Goal: Transaction & Acquisition: Purchase product/service

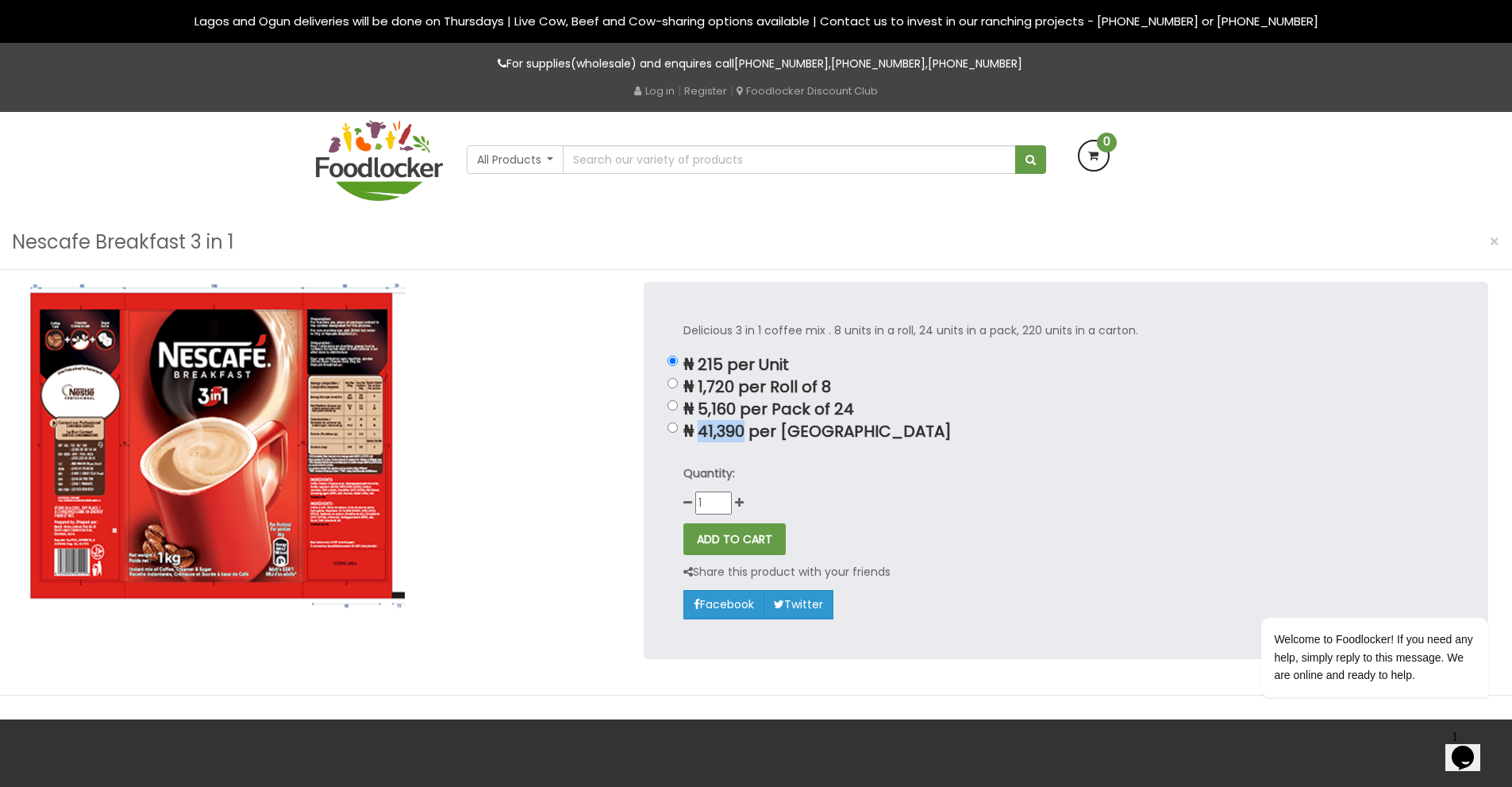
drag, startPoint x: 700, startPoint y: 427, endPoint x: 744, endPoint y: 437, distance: 45.1
click at [748, 437] on p "₦ 41,390 per Carton" at bounding box center [1066, 431] width 765 height 18
copy p "41,390"
click at [1016, 462] on div "Delicious 3 in 1 coffee mix . 8 units in a roll, 24 units in a pack, 220 units …" at bounding box center [1066, 470] width 844 height 377
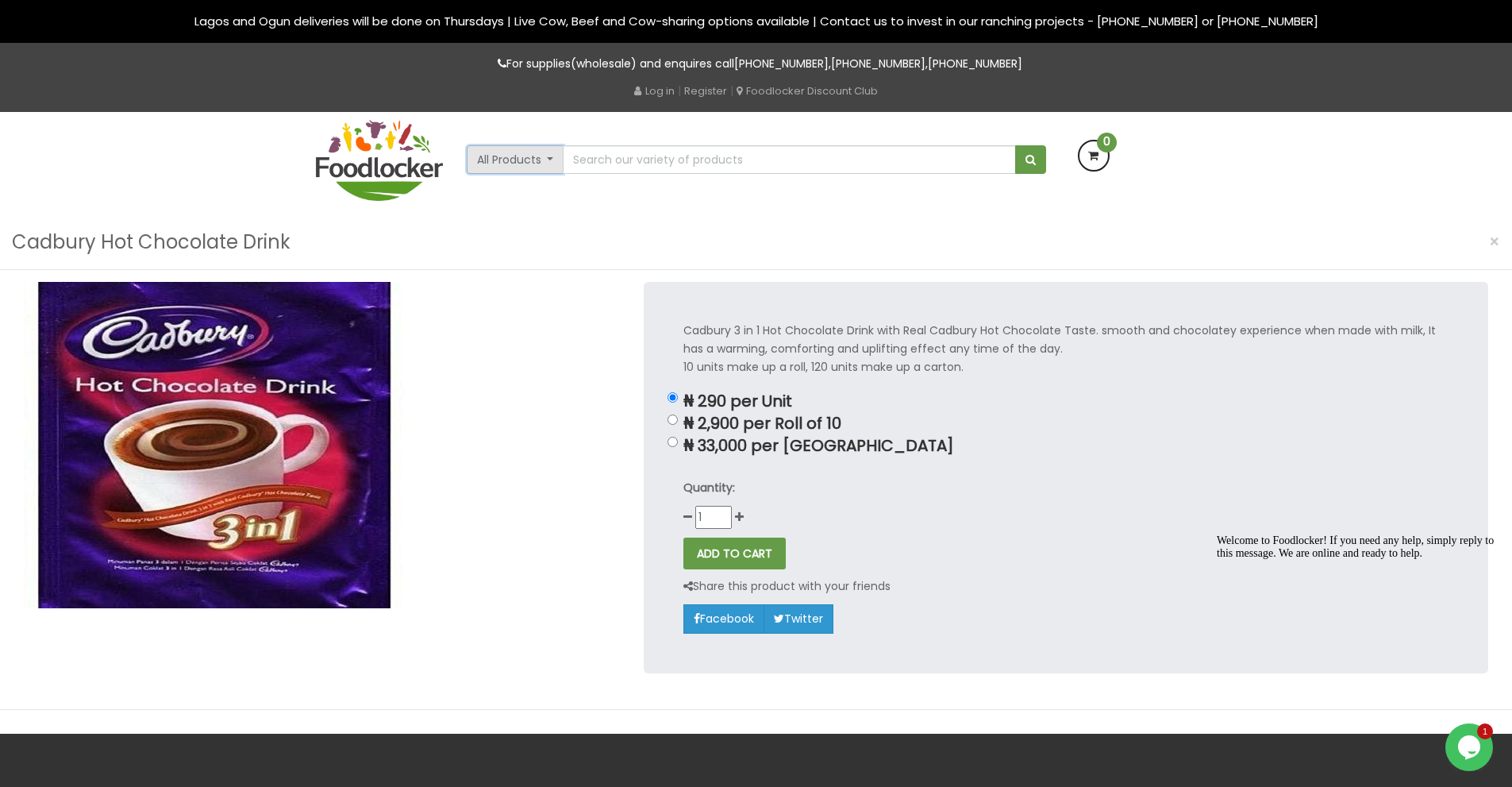
click at [552, 157] on button "All Products" at bounding box center [516, 159] width 97 height 29
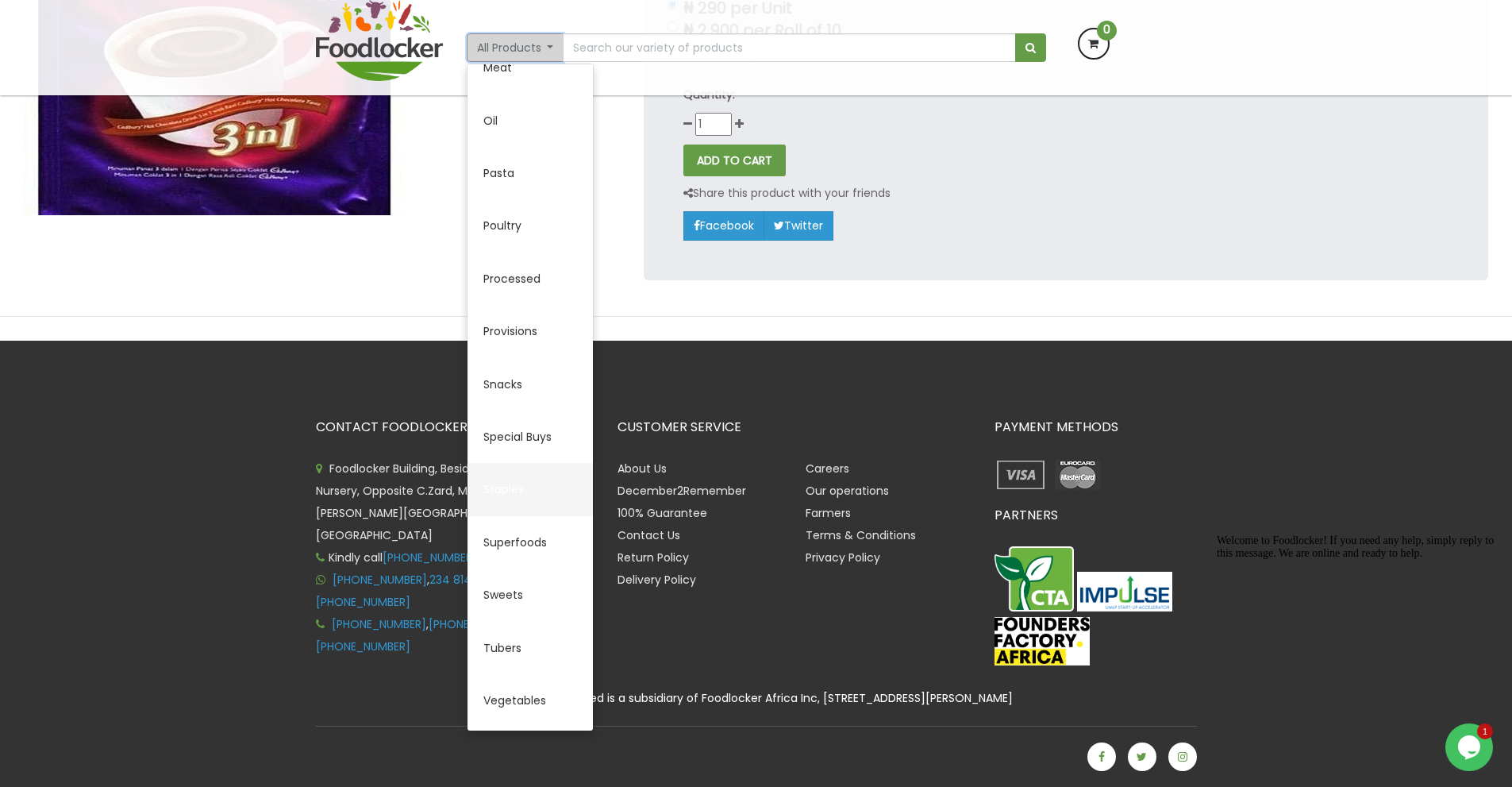
scroll to position [475, 0]
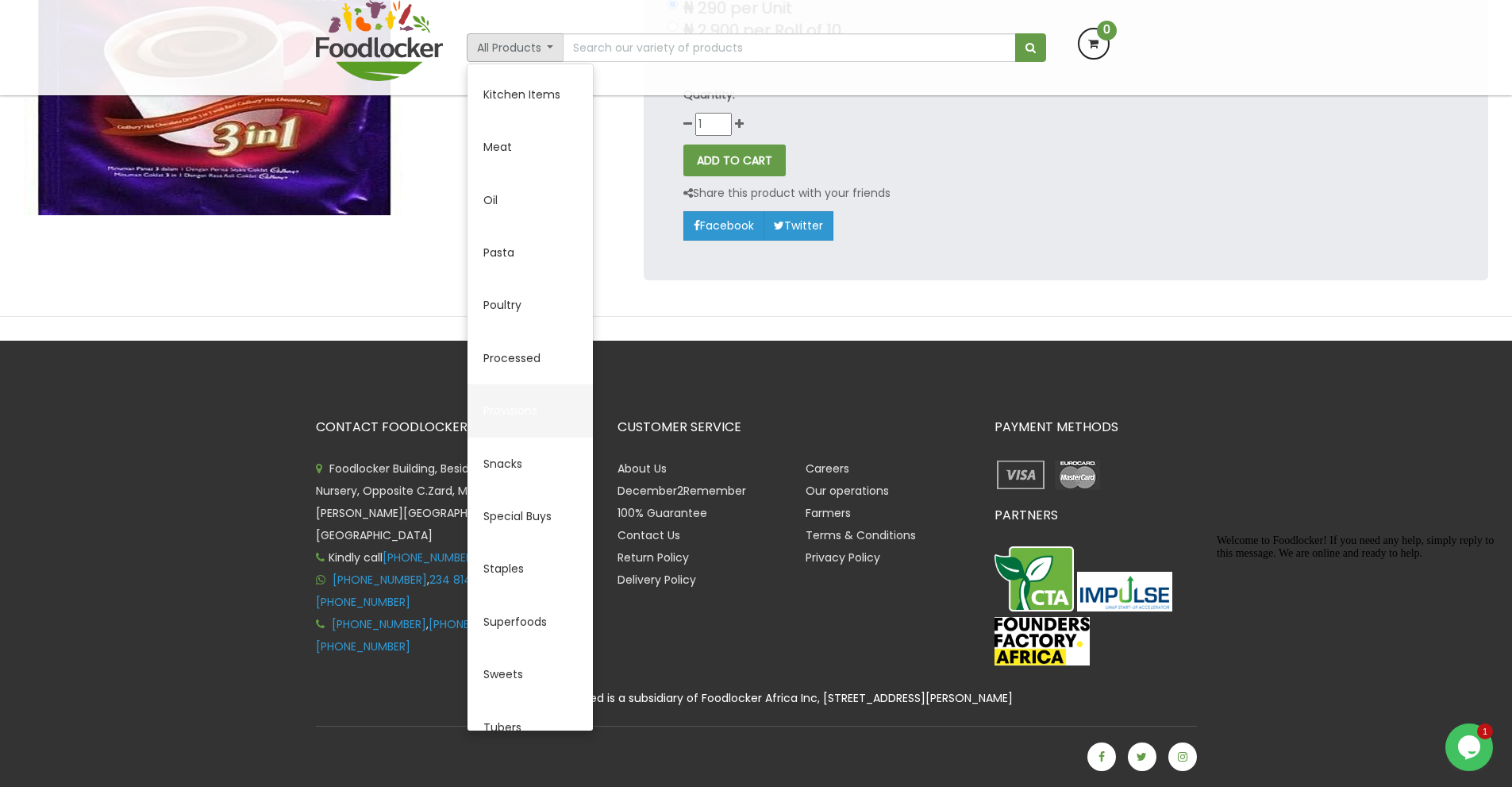
click at [519, 403] on link "Provisions" at bounding box center [530, 410] width 125 height 53
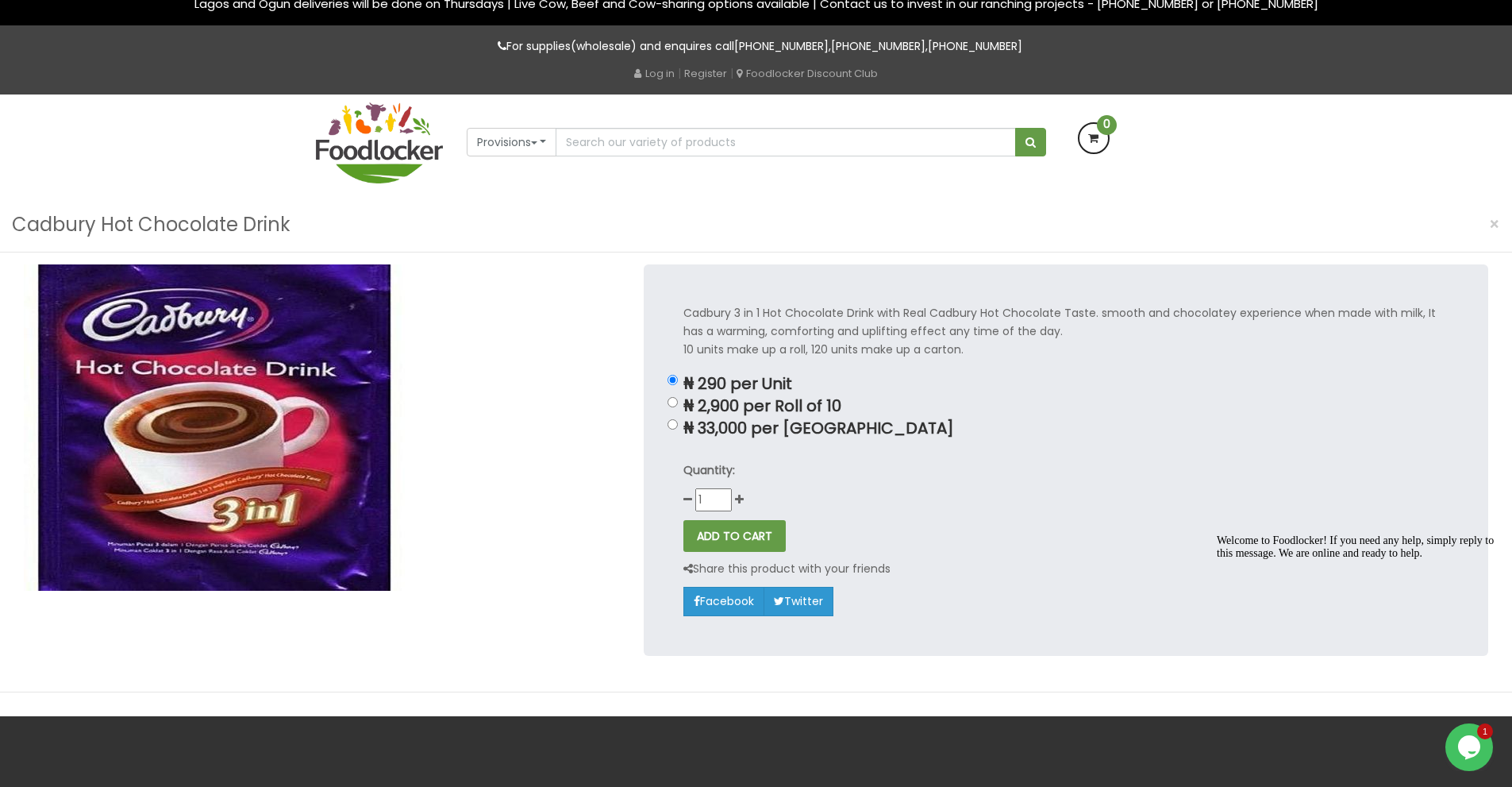
scroll to position [0, 0]
